Goal: Information Seeking & Learning: Learn about a topic

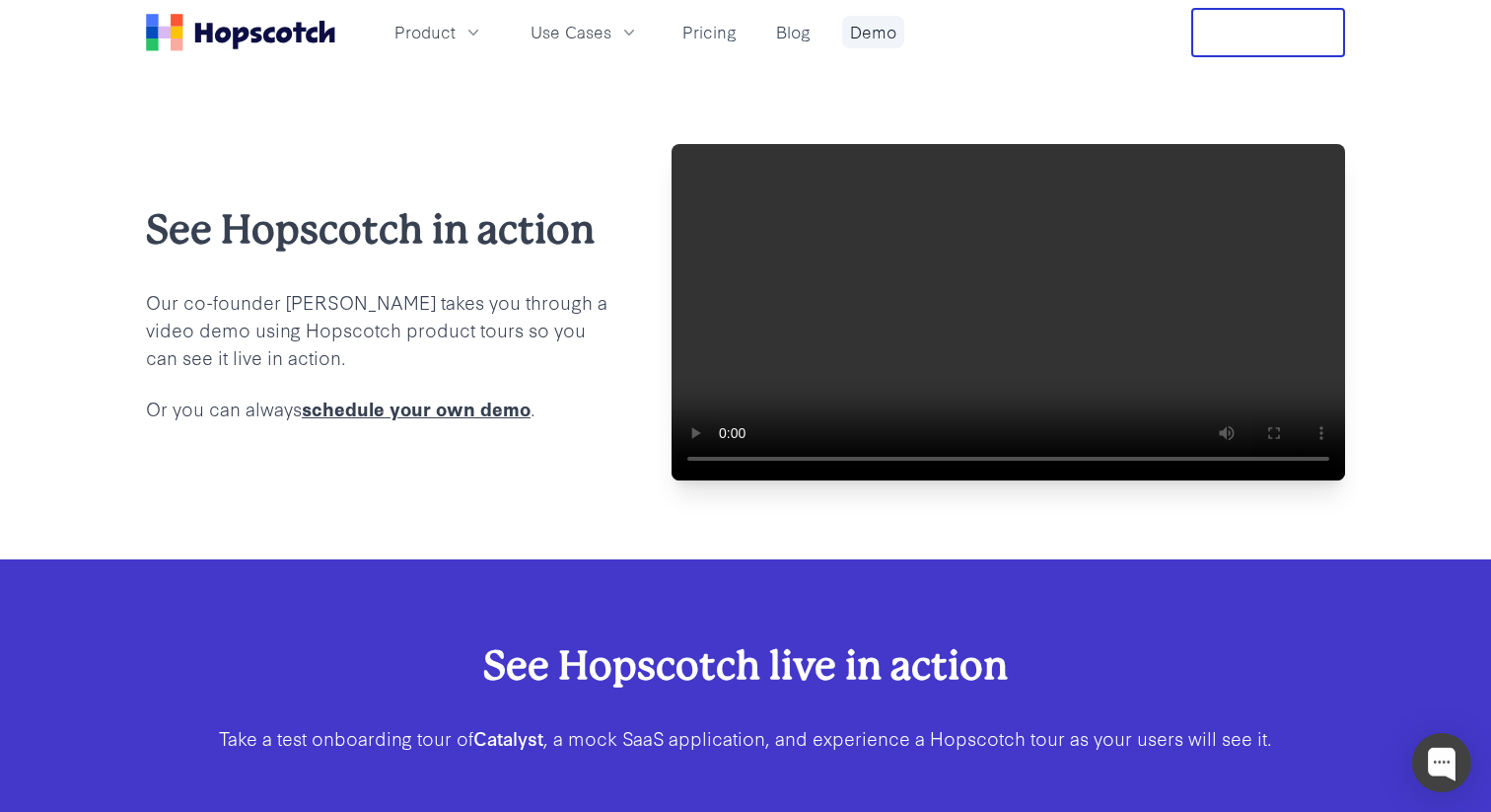
click at [870, 32] on link "Demo" at bounding box center [872, 32] width 62 height 33
click at [870, 25] on link "Demo" at bounding box center [872, 32] width 62 height 33
click at [603, 41] on span "Use Cases" at bounding box center [571, 32] width 81 height 25
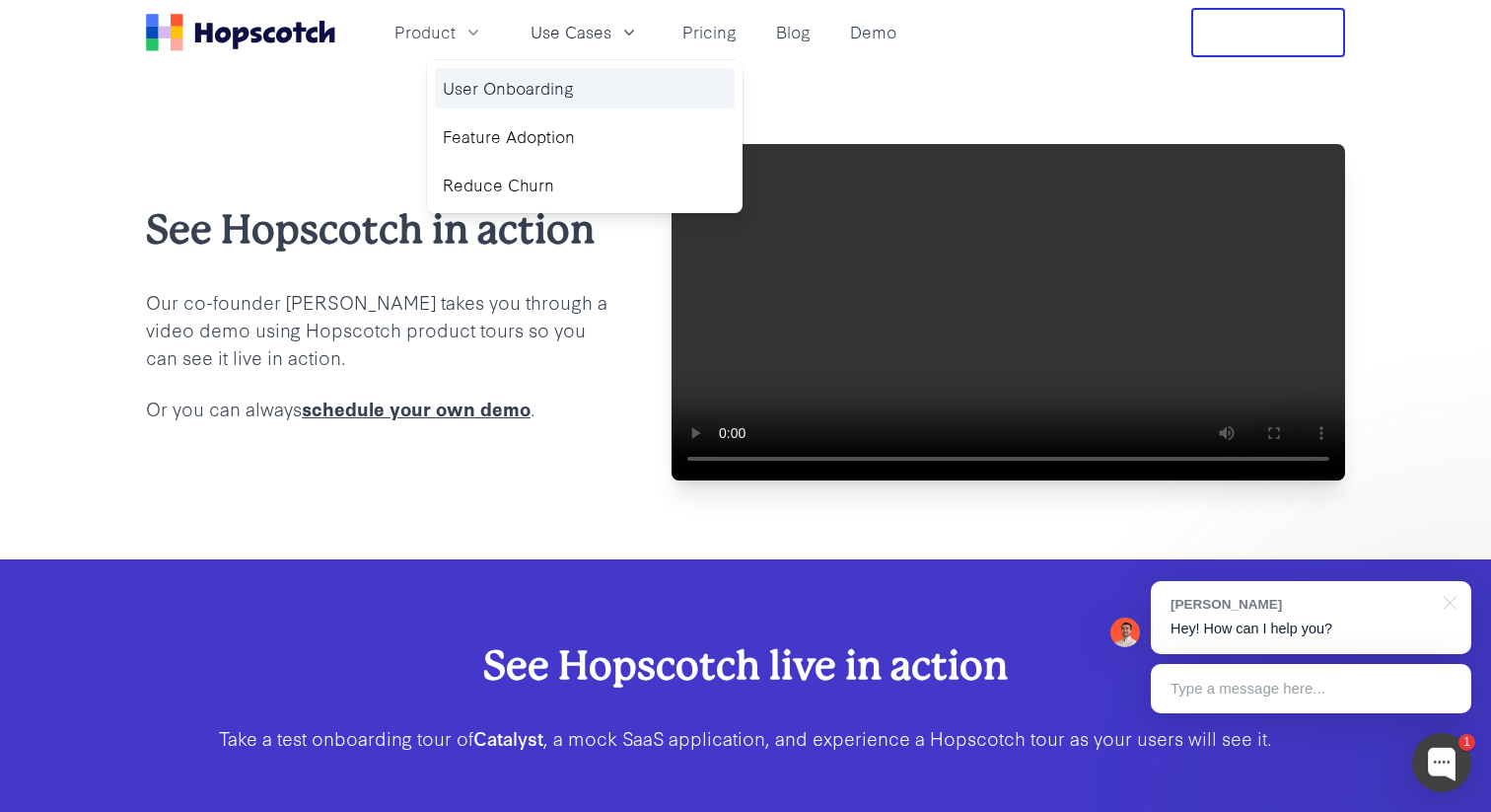
click at [683, 78] on link "User Onboarding" at bounding box center [584, 88] width 299 height 41
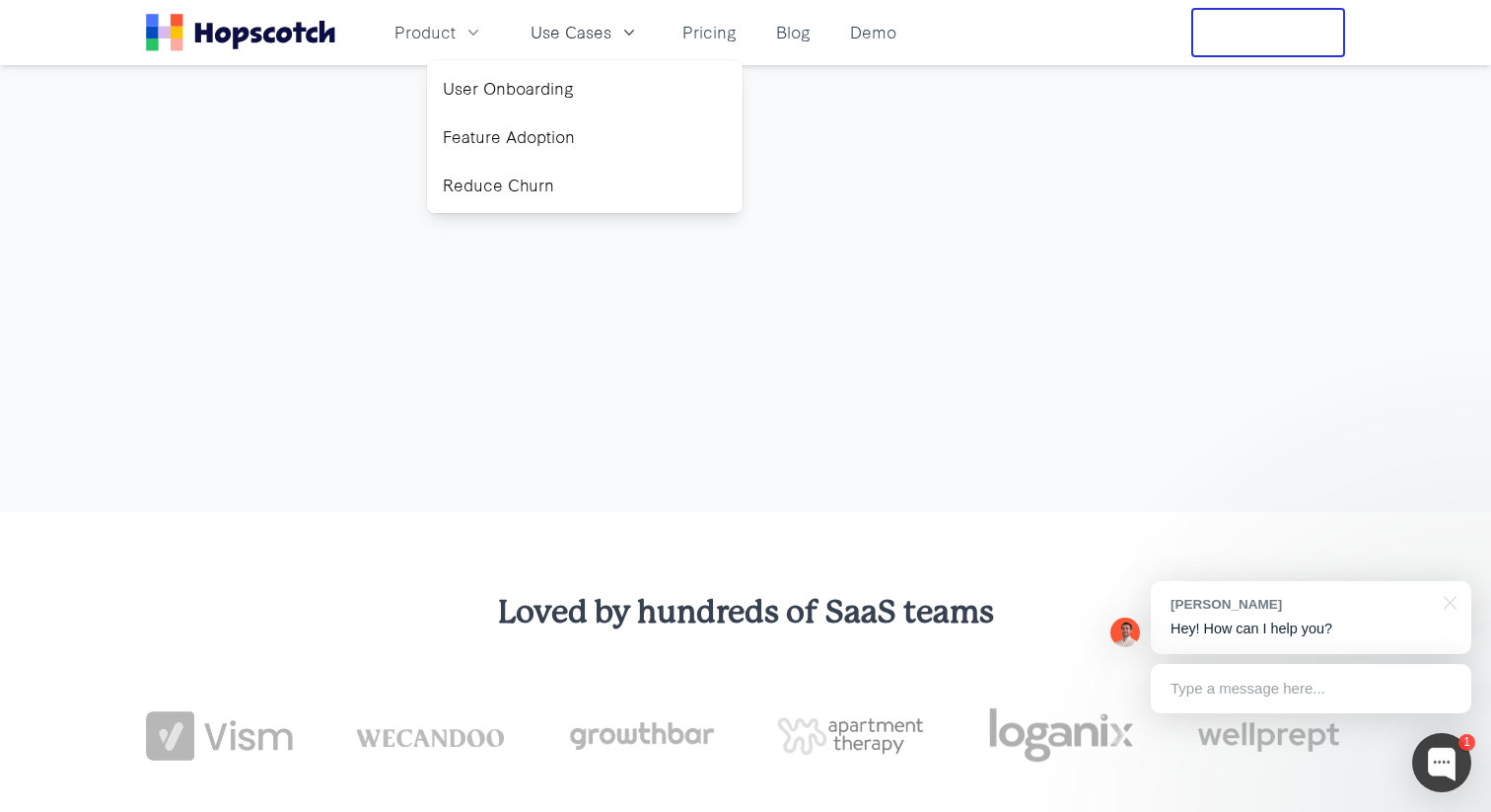
scroll to position [3665, 0]
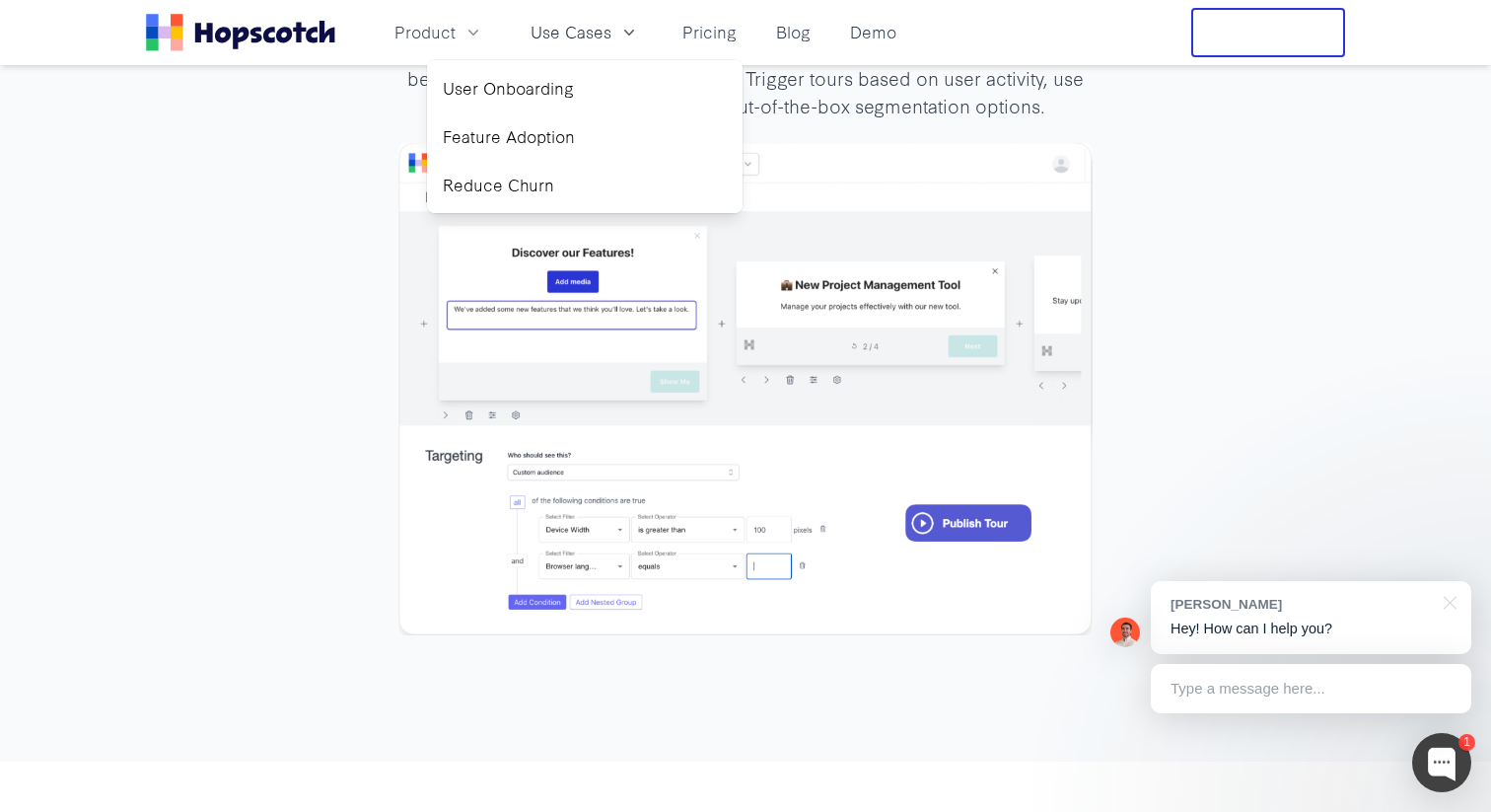
click at [236, 201] on div "How it works Sign up for free (no credit card required), drop one line of code,…" at bounding box center [745, 316] width 1491 height 889
